Goal: Find specific page/section: Find specific page/section

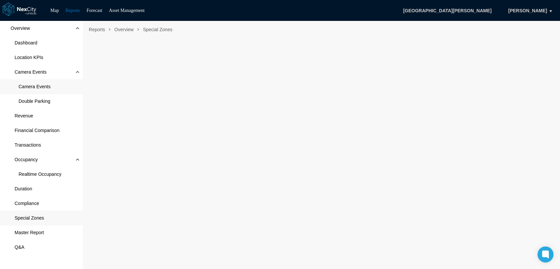
click at [37, 85] on span "Camera Events" at bounding box center [35, 86] width 32 height 7
click at [492, 28] on nav "Reports Overview Camera Events Camera Events" at bounding box center [321, 29] width 470 height 11
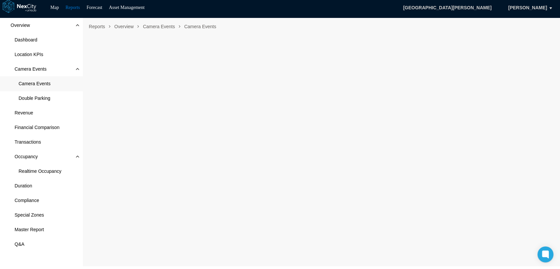
scroll to position [4, 0]
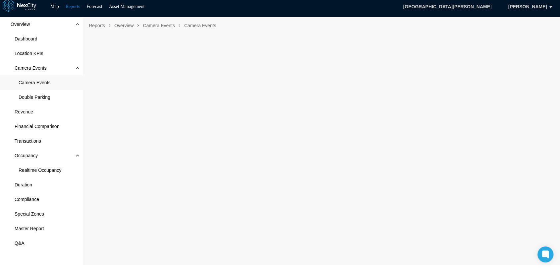
click at [452, 33] on div "Reports Overview Camera Events Camera Events" at bounding box center [321, 143] width 477 height 252
